Goal: Task Accomplishment & Management: Manage account settings

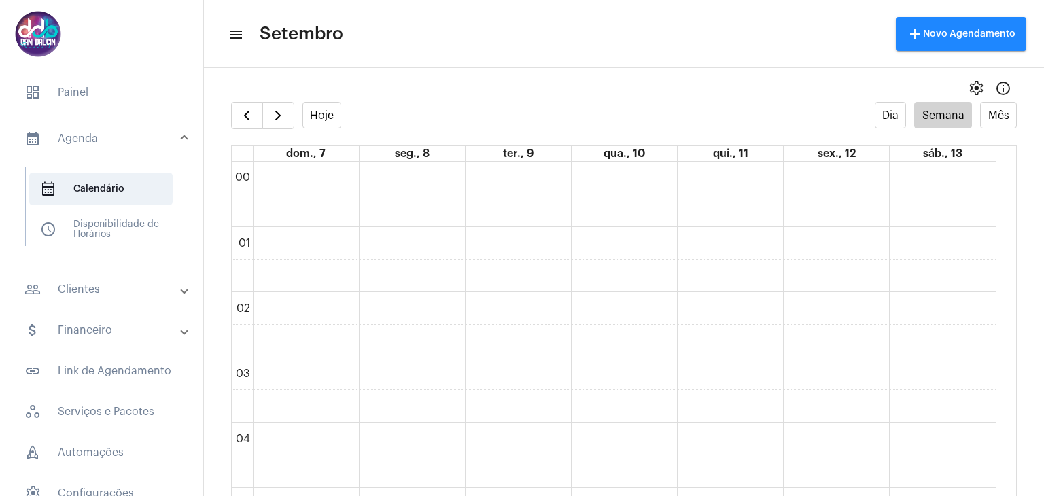
scroll to position [391, 0]
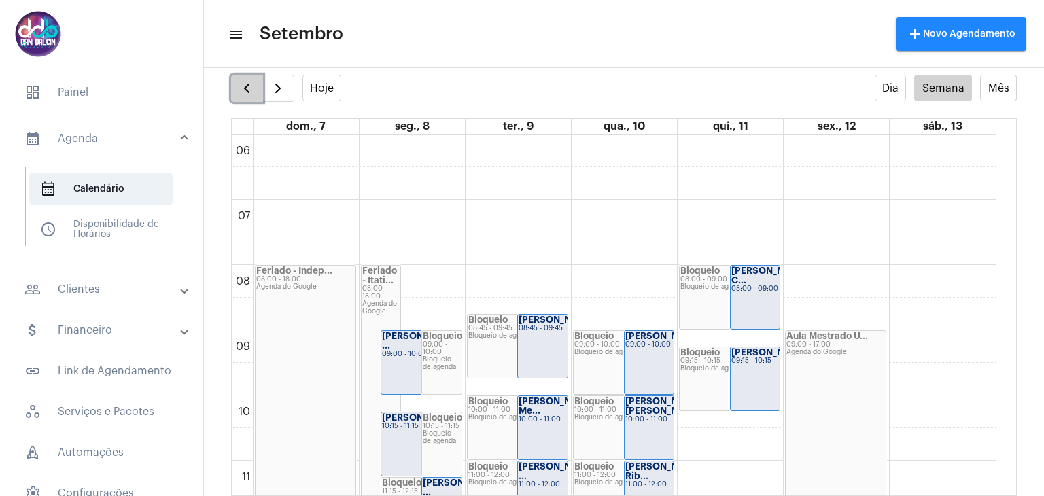
click at [245, 82] on span "button" at bounding box center [246, 88] width 16 height 16
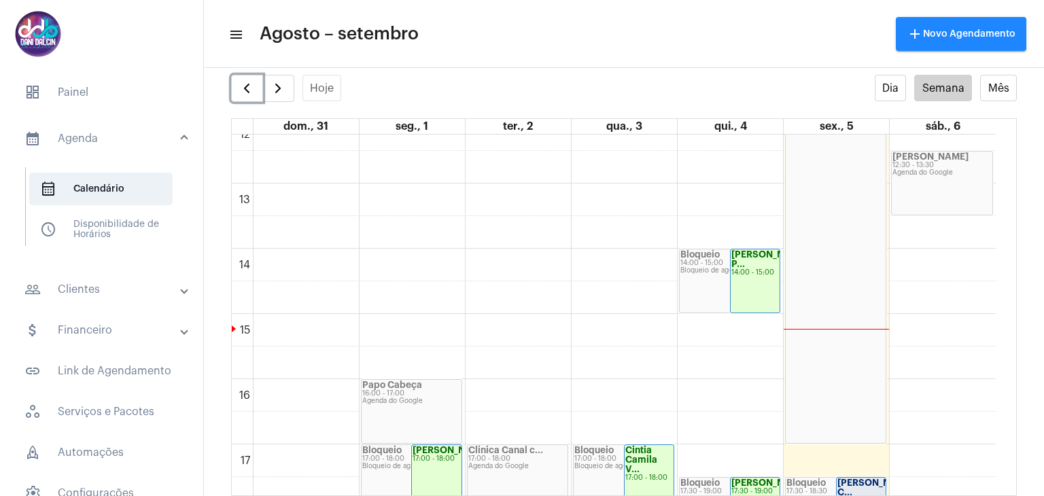
scroll to position [1003, 0]
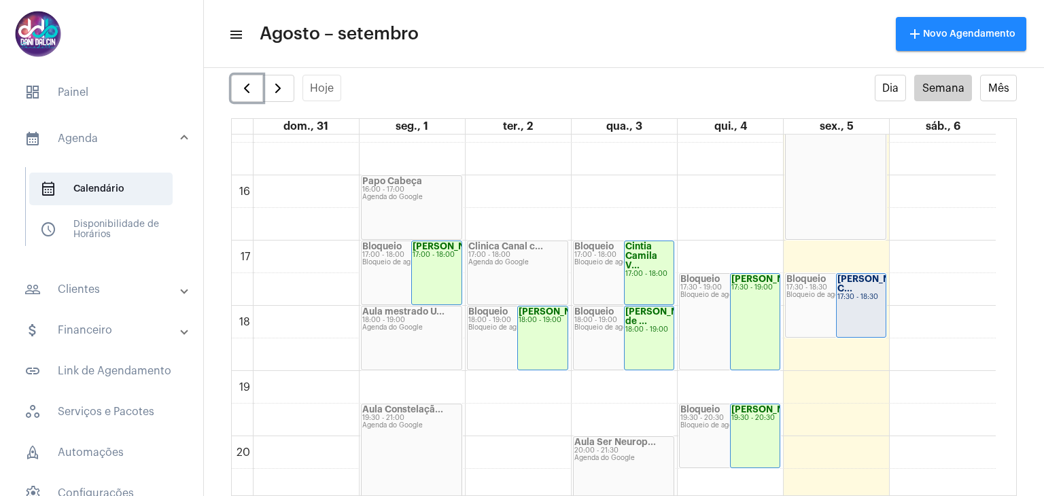
click at [857, 306] on div "[PERSON_NAME] C... 17:30 - 18:30" at bounding box center [861, 305] width 50 height 63
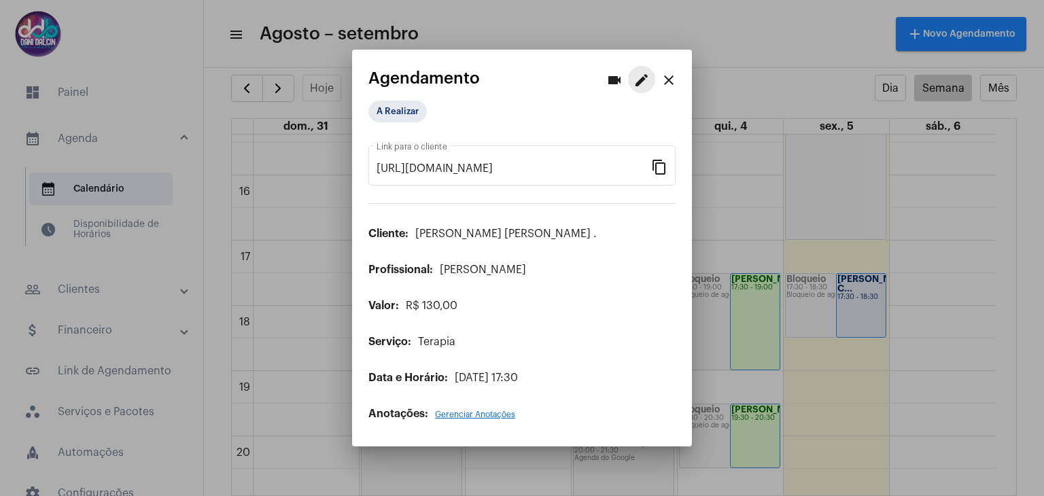
click at [636, 86] on mat-icon "edit" at bounding box center [641, 80] width 16 height 16
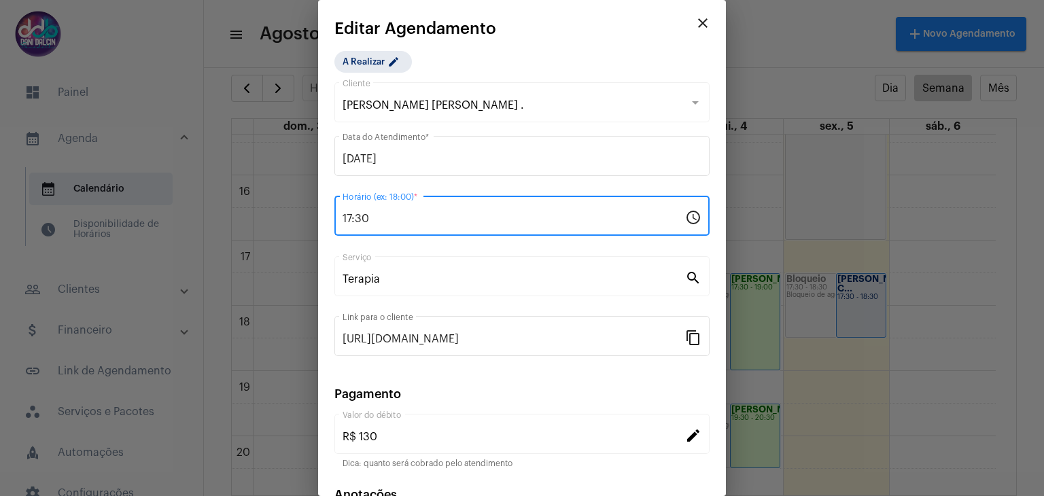
click at [476, 213] on input "17:30" at bounding box center [513, 219] width 342 height 12
type input "18:00"
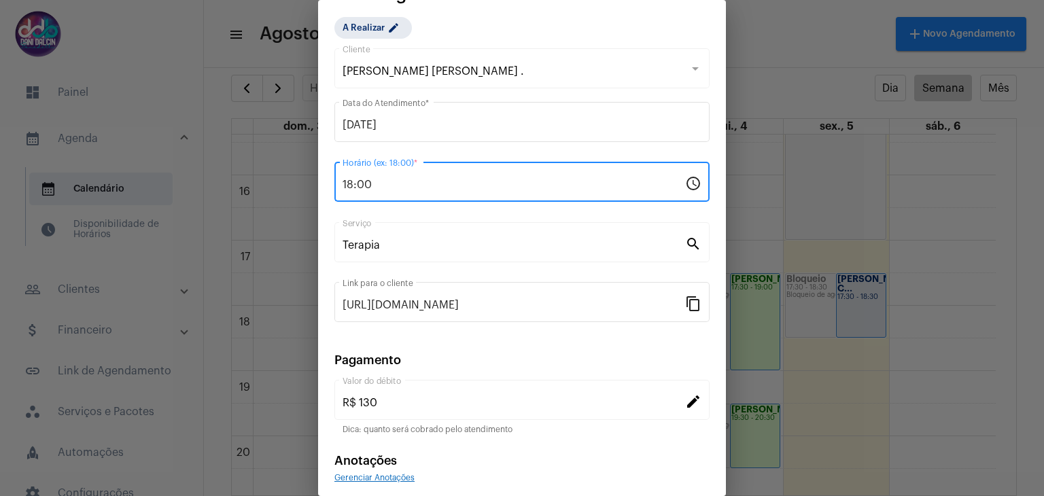
scroll to position [87, 0]
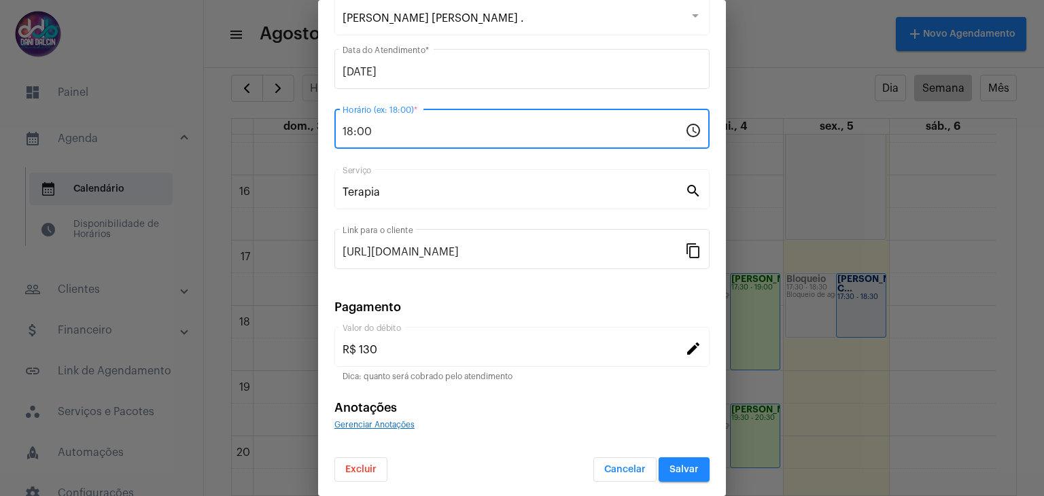
click at [675, 466] on span "Salvar" at bounding box center [683, 470] width 29 height 10
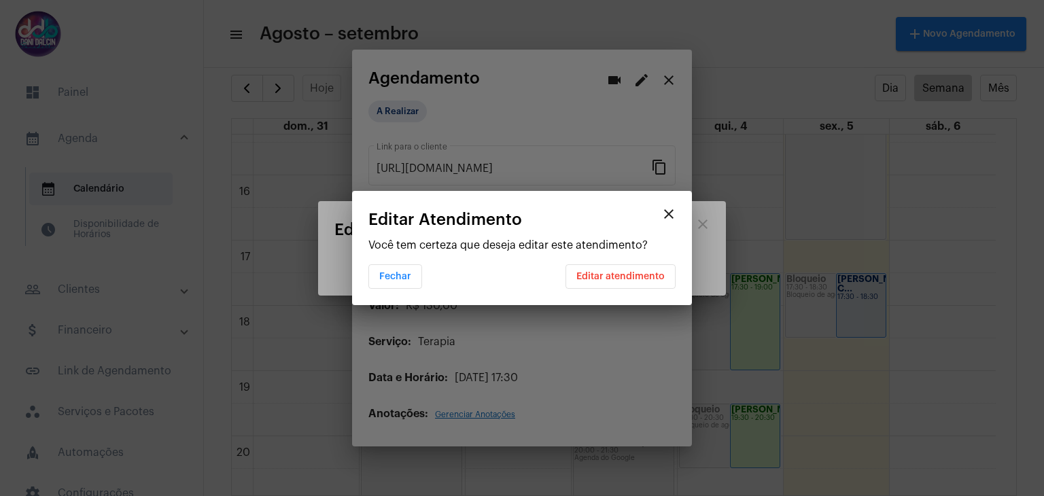
scroll to position [0, 0]
click at [618, 279] on span "Editar atendimento" at bounding box center [620, 277] width 88 height 10
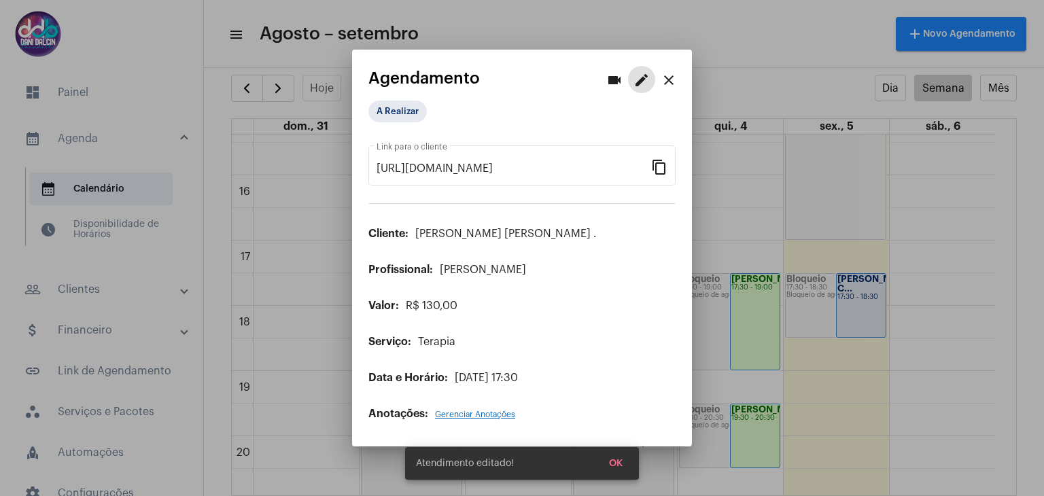
click at [663, 82] on mat-icon "close" at bounding box center [668, 80] width 16 height 16
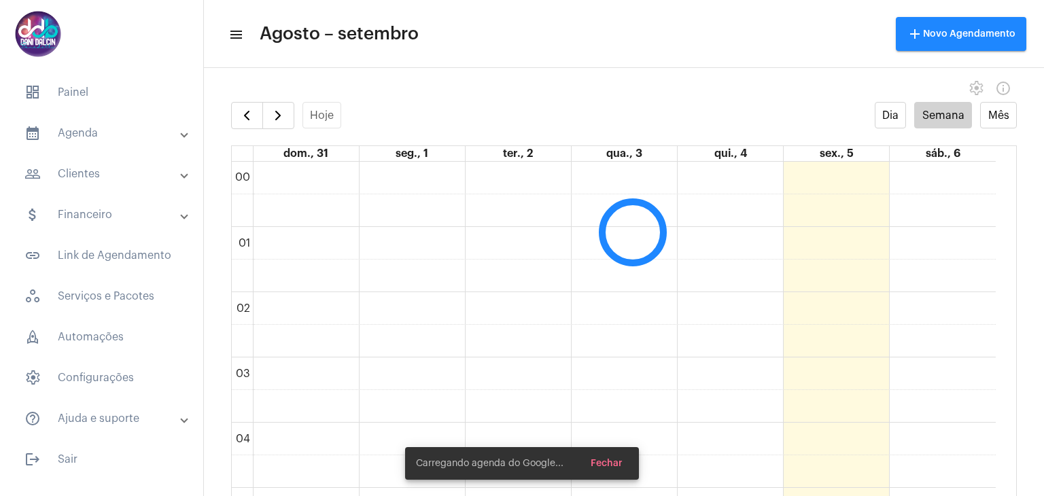
scroll to position [393, 0]
